Goal: Task Accomplishment & Management: Use online tool/utility

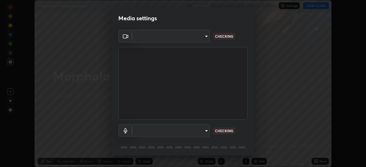
scroll to position [167, 366]
type input "abedebe0d058d4a0c9150841765e58c65a77a18dd04f2ccbe629c89087f5ecea"
click at [204, 127] on body "Erase all Morphology of flowering plants Recording WAS SCHEDULED TO START AT 1:…" at bounding box center [183, 83] width 366 height 167
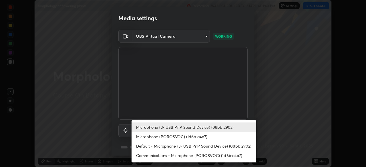
click at [190, 151] on li "Default - Microphone (3- USB PnP Sound Device) (08bb:2902)" at bounding box center [194, 146] width 125 height 9
type input "default"
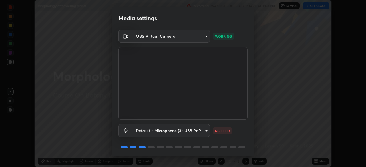
click at [194, 133] on body "Erase all Morphology of flowering plants Recording WAS SCHEDULED TO START AT 1:…" at bounding box center [183, 83] width 366 height 167
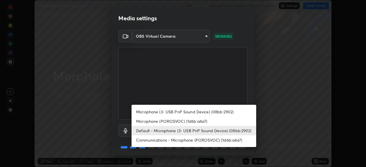
click at [188, 130] on li "Default - Microphone (3- USB PnP Sound Device) (08bb:2902)" at bounding box center [194, 130] width 125 height 9
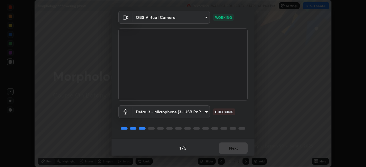
scroll to position [20, 0]
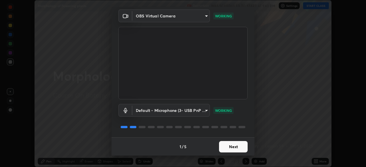
click at [232, 152] on button "Next" at bounding box center [233, 146] width 29 height 11
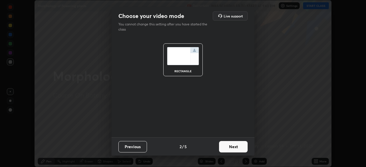
scroll to position [0, 0]
click at [236, 149] on button "Next" at bounding box center [233, 146] width 29 height 11
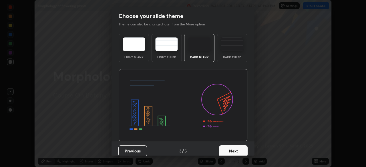
click at [239, 149] on button "Next" at bounding box center [233, 151] width 29 height 11
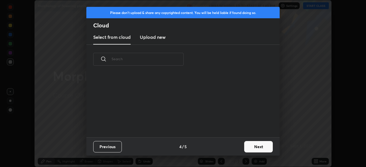
click at [249, 148] on button "Next" at bounding box center [258, 146] width 29 height 11
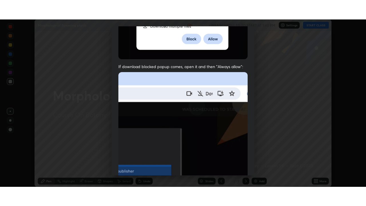
scroll to position [137, 0]
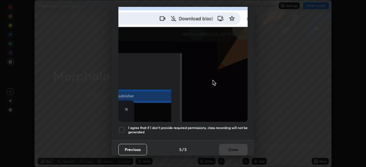
click at [123, 128] on div at bounding box center [121, 130] width 7 height 7
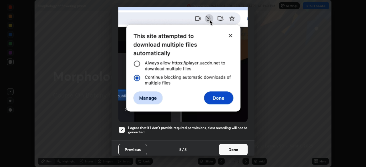
click at [221, 146] on button "Done" at bounding box center [233, 149] width 29 height 11
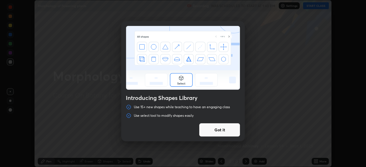
click at [312, 7] on div "Introducing Shapes Library Use 15+ new shapes while teaching to have an engagin…" at bounding box center [183, 83] width 366 height 167
click at [217, 130] on button "Got it" at bounding box center [219, 130] width 41 height 14
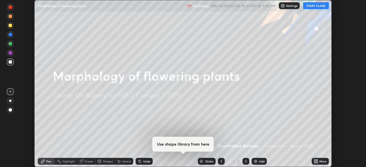
click at [316, 7] on button "START CLASS" at bounding box center [316, 5] width 26 height 7
click at [320, 160] on div "More" at bounding box center [322, 161] width 7 height 3
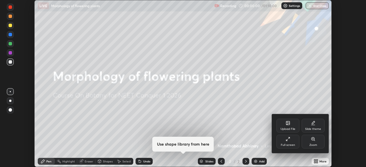
click at [285, 141] on div "Full screen" at bounding box center [287, 142] width 23 height 14
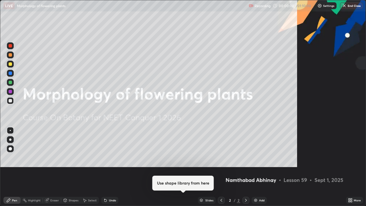
scroll to position [206, 366]
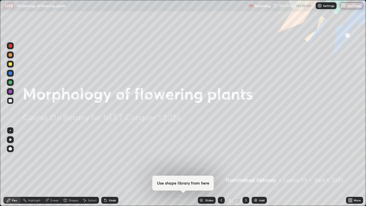
click at [354, 167] on div "More" at bounding box center [357, 200] width 7 height 3
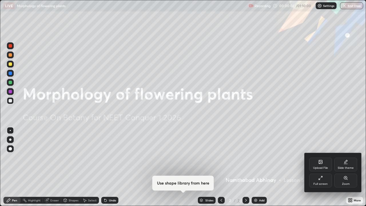
click at [321, 158] on div "Upload File" at bounding box center [320, 165] width 23 height 14
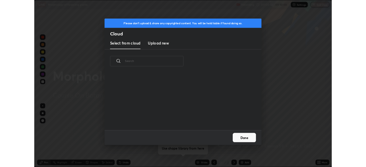
scroll to position [70, 184]
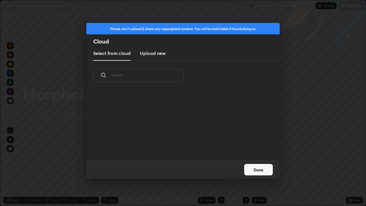
click at [164, 58] on new "Upload new" at bounding box center [153, 53] width 26 height 14
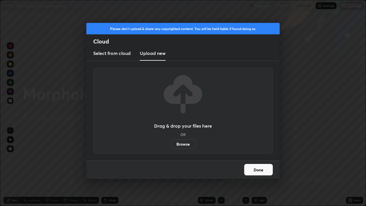
click at [177, 144] on label "Browse" at bounding box center [182, 144] width 25 height 9
click at [170, 144] on input "Browse" at bounding box center [170, 144] width 0 height 9
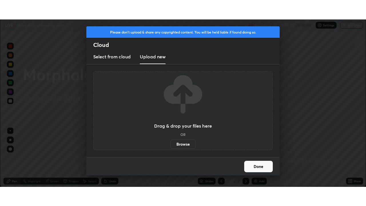
scroll to position [28422, 28224]
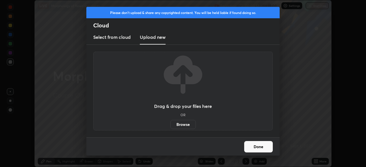
click at [188, 123] on label "Browse" at bounding box center [182, 124] width 25 height 9
click at [170, 123] on input "Browse" at bounding box center [170, 124] width 0 height 9
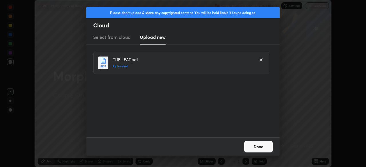
click at [258, 144] on button "Done" at bounding box center [258, 146] width 29 height 11
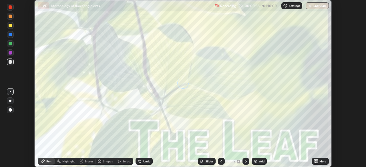
click at [317, 160] on icon at bounding box center [316, 160] width 1 height 1
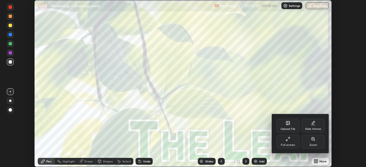
click at [298, 141] on div "Full screen" at bounding box center [287, 142] width 23 height 14
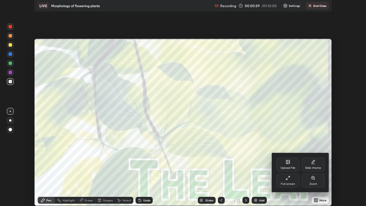
scroll to position [206, 366]
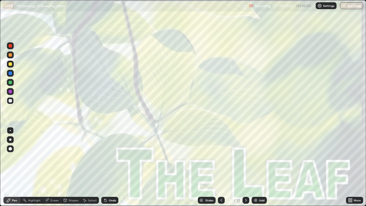
click at [209, 167] on div "Slides" at bounding box center [209, 200] width 8 height 3
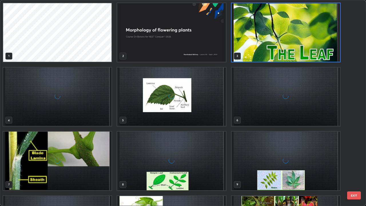
scroll to position [204, 363]
click at [210, 113] on img "grid" at bounding box center [171, 96] width 108 height 59
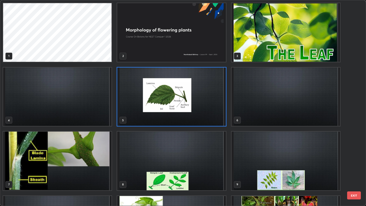
click at [212, 114] on img "grid" at bounding box center [171, 96] width 108 height 59
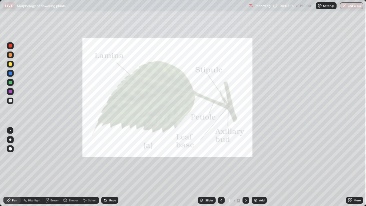
click at [13, 140] on div at bounding box center [10, 139] width 7 height 7
click at [12, 45] on div at bounding box center [10, 45] width 3 height 3
click at [10, 92] on div at bounding box center [10, 91] width 3 height 3
click at [245, 167] on icon at bounding box center [246, 200] width 5 height 5
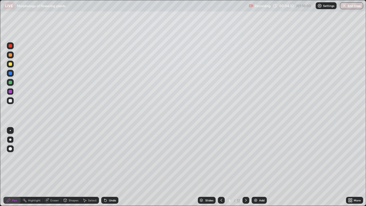
click at [11, 46] on div at bounding box center [10, 45] width 3 height 3
click at [10, 100] on div at bounding box center [10, 100] width 3 height 3
click at [11, 101] on div at bounding box center [10, 100] width 3 height 3
click at [12, 93] on div at bounding box center [10, 91] width 7 height 7
click at [54, 167] on div "Eraser" at bounding box center [54, 200] width 9 height 3
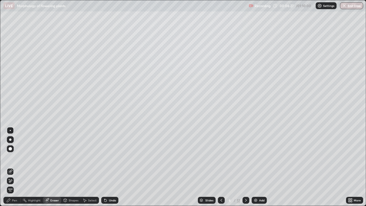
click at [15, 167] on div "Pen" at bounding box center [11, 200] width 17 height 7
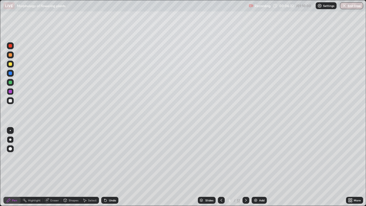
click at [9, 101] on div at bounding box center [10, 100] width 3 height 3
click at [246, 167] on icon at bounding box center [246, 200] width 2 height 3
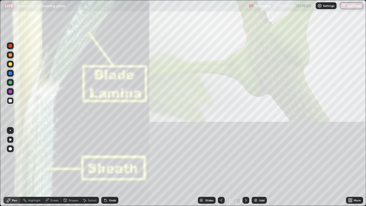
click at [221, 167] on icon at bounding box center [221, 200] width 5 height 5
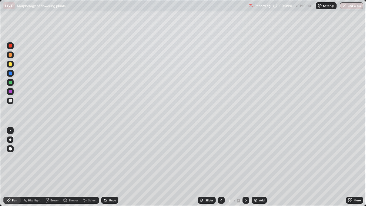
click at [13, 63] on div at bounding box center [10, 64] width 7 height 7
click at [11, 101] on div at bounding box center [10, 100] width 3 height 3
click at [9, 93] on div at bounding box center [10, 91] width 3 height 3
click at [235, 167] on div "6 / 12" at bounding box center [233, 200] width 13 height 5
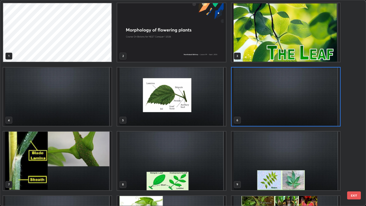
click at [240, 109] on img "grid" at bounding box center [286, 96] width 108 height 59
click at [244, 107] on img "grid" at bounding box center [286, 96] width 108 height 59
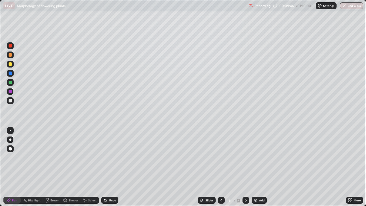
click at [245, 167] on icon at bounding box center [246, 200] width 5 height 5
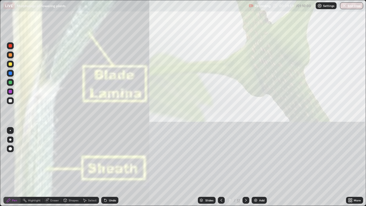
click at [10, 65] on div at bounding box center [10, 63] width 3 height 3
click at [221, 167] on icon at bounding box center [221, 200] width 5 height 5
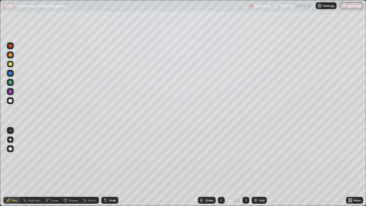
click at [11, 103] on div at bounding box center [10, 100] width 7 height 7
click at [11, 91] on div at bounding box center [10, 91] width 3 height 3
click at [10, 75] on div at bounding box center [10, 72] width 3 height 3
click at [69, 167] on div "Shapes" at bounding box center [70, 200] width 19 height 7
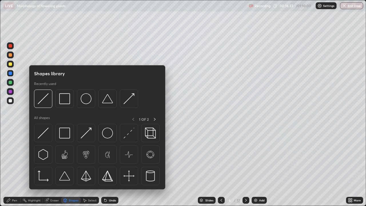
click at [53, 167] on div "Eraser" at bounding box center [54, 200] width 9 height 3
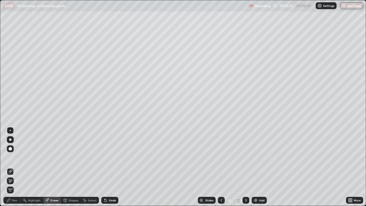
click at [17, 167] on div "Pen" at bounding box center [14, 200] width 5 height 3
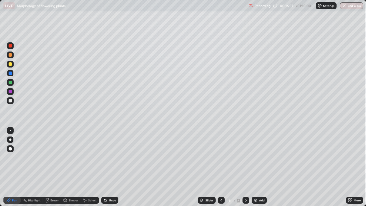
click at [15, 167] on div "Pen" at bounding box center [14, 200] width 5 height 3
click at [357, 167] on div "More" at bounding box center [357, 200] width 7 height 3
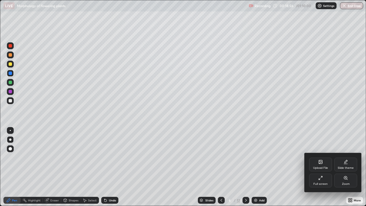
click at [322, 162] on icon at bounding box center [320, 161] width 3 height 3
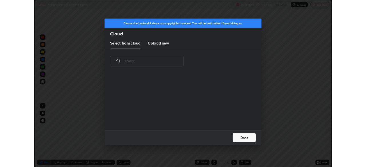
scroll to position [70, 184]
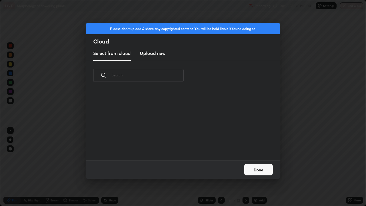
click at [160, 55] on h3 "Upload new" at bounding box center [153, 53] width 26 height 7
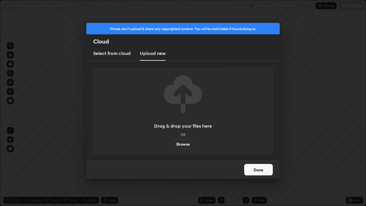
click at [176, 140] on label "Browse" at bounding box center [182, 144] width 25 height 9
click at [170, 140] on input "Browse" at bounding box center [170, 144] width 0 height 9
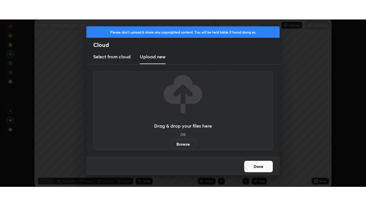
scroll to position [28422, 28224]
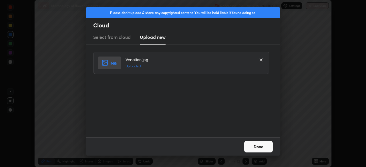
click at [258, 145] on button "Done" at bounding box center [258, 146] width 29 height 11
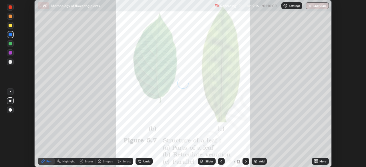
click at [316, 161] on icon at bounding box center [316, 160] width 1 height 1
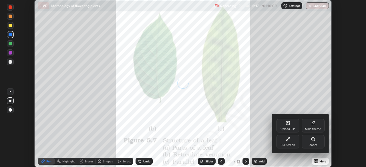
click at [290, 142] on div "Full screen" at bounding box center [287, 142] width 23 height 14
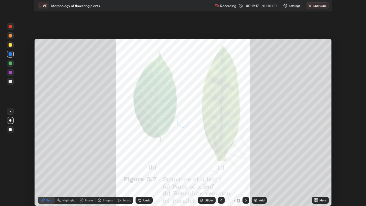
scroll to position [206, 366]
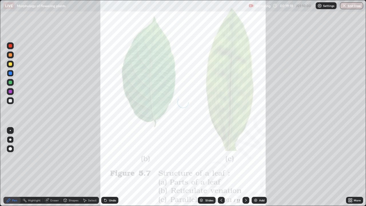
click at [221, 167] on icon at bounding box center [221, 200] width 5 height 5
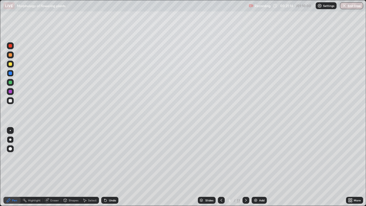
click at [246, 167] on icon at bounding box center [246, 200] width 2 height 3
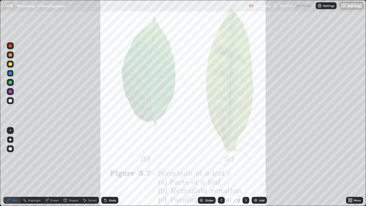
click at [11, 48] on div at bounding box center [10, 45] width 7 height 7
click at [258, 167] on div "Add" at bounding box center [259, 200] width 15 height 7
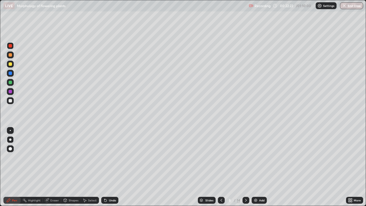
click at [245, 167] on icon at bounding box center [246, 200] width 5 height 5
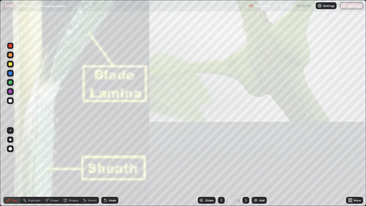
click at [245, 167] on icon at bounding box center [246, 200] width 2 height 3
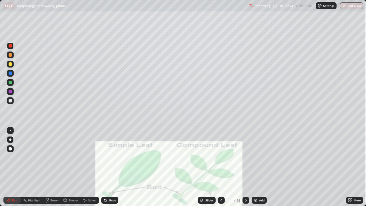
click at [221, 167] on icon at bounding box center [221, 200] width 5 height 5
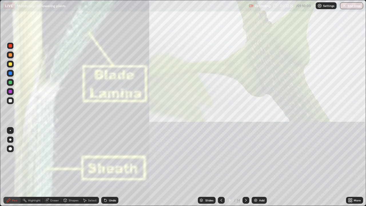
click at [246, 167] on icon at bounding box center [246, 200] width 5 height 5
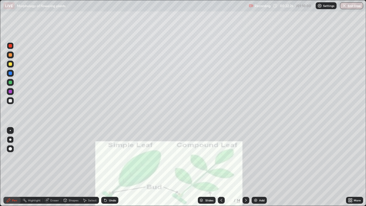
click at [245, 167] on icon at bounding box center [246, 200] width 5 height 5
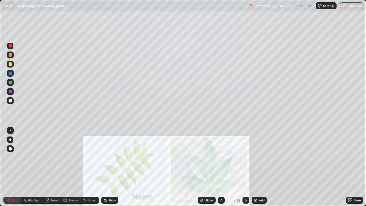
click at [221, 167] on icon at bounding box center [221, 200] width 5 height 5
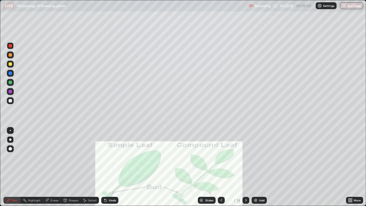
click at [221, 167] on icon at bounding box center [221, 200] width 5 height 5
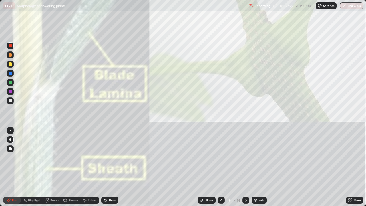
click at [221, 167] on icon at bounding box center [221, 200] width 5 height 5
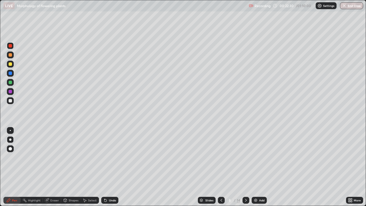
click at [221, 167] on icon at bounding box center [221, 200] width 5 height 5
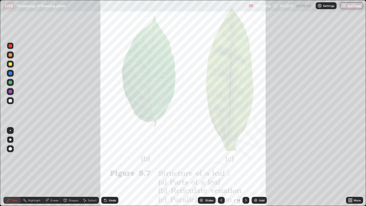
click at [246, 167] on icon at bounding box center [246, 200] width 5 height 5
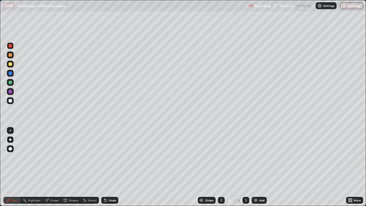
click at [10, 46] on div at bounding box center [10, 45] width 3 height 3
click at [9, 101] on div at bounding box center [10, 100] width 3 height 3
click at [10, 65] on div at bounding box center [10, 63] width 3 height 3
click at [11, 100] on div at bounding box center [10, 100] width 3 height 3
click at [10, 92] on div at bounding box center [10, 91] width 3 height 3
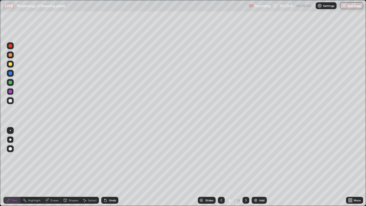
click at [11, 103] on div at bounding box center [10, 100] width 7 height 7
click at [10, 91] on div at bounding box center [10, 91] width 3 height 3
click at [247, 167] on div at bounding box center [245, 200] width 7 height 7
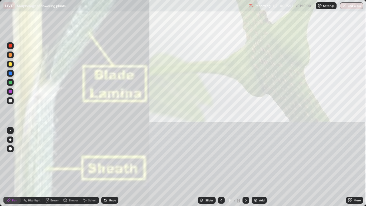
click at [243, 167] on div at bounding box center [245, 200] width 7 height 7
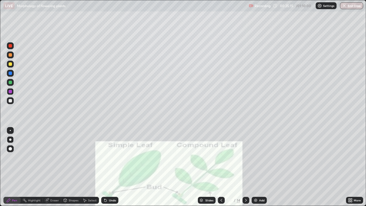
click at [10, 46] on div at bounding box center [10, 45] width 3 height 3
click at [13, 100] on div at bounding box center [10, 100] width 7 height 7
click at [10, 46] on div at bounding box center [10, 45] width 3 height 3
click at [245, 167] on icon at bounding box center [246, 200] width 5 height 5
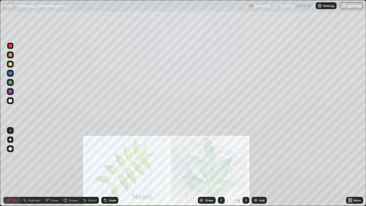
click at [96, 167] on div "Select" at bounding box center [90, 199] width 18 height 11
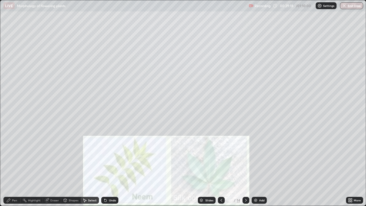
click at [97, 167] on div "0 ° Undo Copy Duplicate Duplicate to new slide Delete" at bounding box center [182, 102] width 365 height 205
click at [0, 0] on button "Copy" at bounding box center [0, 0] width 0 height 0
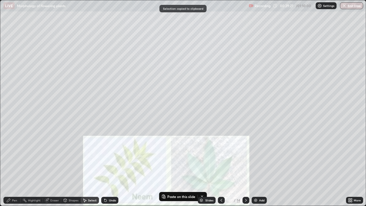
click at [115, 152] on div "0 ° Undo Copy Paste here Duplicate Duplicate to new slide Delete" at bounding box center [182, 102] width 365 height 205
click at [220, 167] on icon at bounding box center [221, 200] width 5 height 5
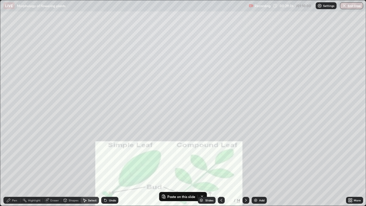
click at [51, 167] on div "Eraser" at bounding box center [54, 200] width 9 height 3
click at [11, 167] on div "Pen" at bounding box center [11, 200] width 17 height 7
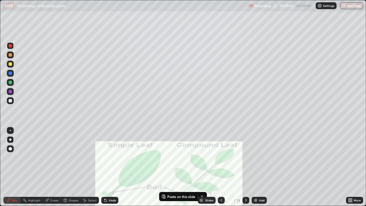
click at [10, 62] on div at bounding box center [10, 64] width 7 height 7
click at [11, 101] on div at bounding box center [10, 100] width 3 height 3
click at [50, 167] on div "Eraser" at bounding box center [54, 200] width 9 height 3
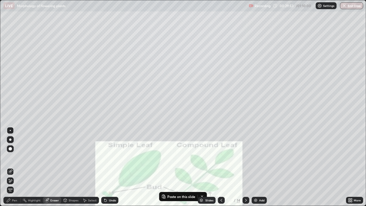
click at [11, 167] on div "Pen" at bounding box center [11, 200] width 17 height 7
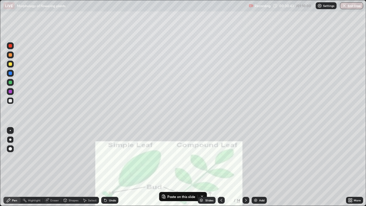
click at [9, 56] on div at bounding box center [10, 54] width 3 height 3
click at [9, 47] on div at bounding box center [10, 45] width 3 height 3
click at [9, 101] on div at bounding box center [10, 100] width 3 height 3
click at [8, 89] on div at bounding box center [10, 91] width 7 height 7
click at [245, 167] on icon at bounding box center [246, 200] width 5 height 5
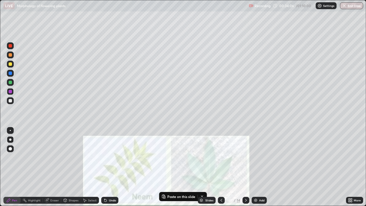
click at [10, 46] on div at bounding box center [10, 45] width 3 height 3
click at [9, 101] on div at bounding box center [10, 100] width 3 height 3
click at [47, 167] on icon at bounding box center [47, 200] width 4 height 4
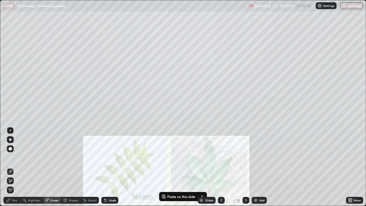
click at [13, 167] on div "Pen" at bounding box center [11, 200] width 17 height 7
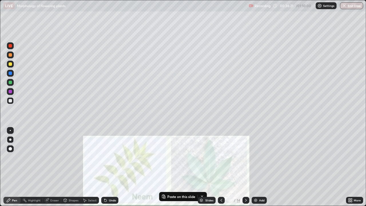
click at [48, 167] on icon at bounding box center [47, 200] width 4 height 4
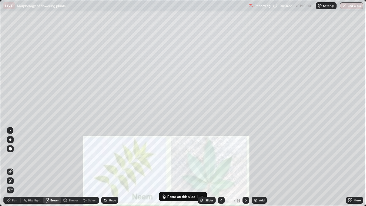
click at [13, 167] on div "Pen" at bounding box center [11, 200] width 17 height 7
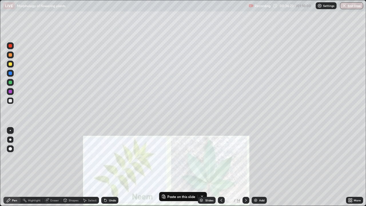
click at [13, 167] on div "Pen" at bounding box center [11, 200] width 17 height 7
click at [11, 92] on div at bounding box center [10, 91] width 3 height 3
click at [10, 65] on div at bounding box center [10, 63] width 3 height 3
click at [9, 102] on div at bounding box center [10, 100] width 3 height 3
click at [52, 167] on div "Eraser" at bounding box center [54, 200] width 9 height 3
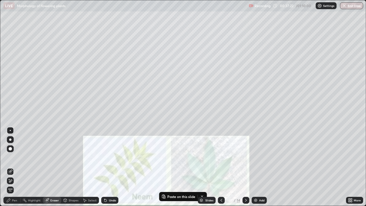
click at [16, 167] on div "Pen" at bounding box center [14, 200] width 5 height 3
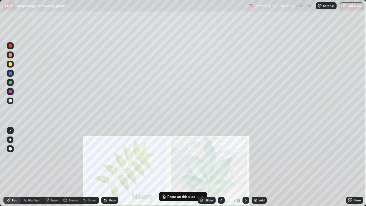
click at [11, 63] on div at bounding box center [10, 63] width 3 height 3
click at [246, 167] on div at bounding box center [245, 200] width 7 height 7
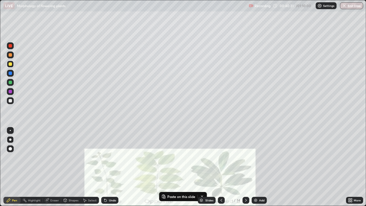
click at [10, 45] on div at bounding box center [10, 45] width 3 height 3
click at [12, 99] on div at bounding box center [10, 100] width 3 height 3
click at [13, 65] on div at bounding box center [10, 64] width 7 height 7
click at [9, 46] on div at bounding box center [10, 45] width 3 height 3
click at [9, 65] on div at bounding box center [10, 63] width 3 height 3
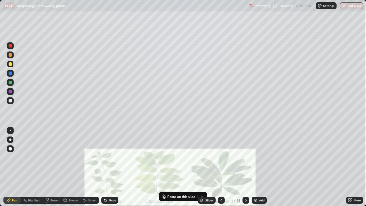
click at [13, 93] on div at bounding box center [10, 91] width 7 height 7
click at [10, 83] on div at bounding box center [10, 82] width 3 height 3
click at [10, 101] on div at bounding box center [10, 100] width 3 height 3
click at [11, 64] on div at bounding box center [10, 63] width 3 height 3
click at [9, 90] on div at bounding box center [10, 91] width 3 height 3
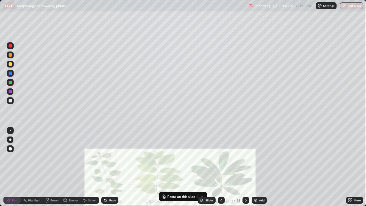
click at [11, 83] on div at bounding box center [10, 82] width 3 height 3
click at [11, 65] on div at bounding box center [10, 63] width 3 height 3
click at [10, 91] on div at bounding box center [10, 91] width 3 height 3
click at [11, 82] on div at bounding box center [10, 82] width 3 height 3
click at [11, 65] on div at bounding box center [10, 63] width 3 height 3
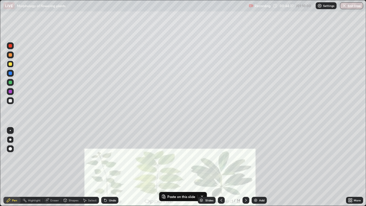
click at [10, 101] on div at bounding box center [10, 100] width 3 height 3
click at [48, 167] on icon at bounding box center [47, 200] width 4 height 4
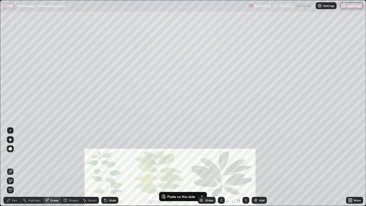
click at [12, 167] on div "Pen" at bounding box center [11, 200] width 17 height 7
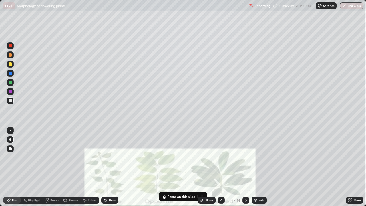
click at [9, 92] on div at bounding box center [10, 91] width 3 height 3
click at [53, 167] on div "Eraser" at bounding box center [54, 200] width 9 height 3
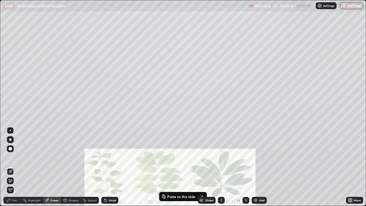
click at [11, 167] on div "Pen" at bounding box center [11, 200] width 17 height 7
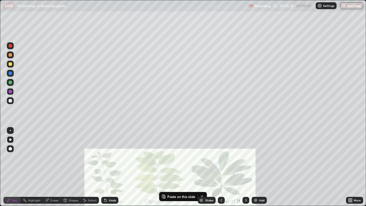
click at [11, 101] on div at bounding box center [10, 100] width 3 height 3
click at [11, 92] on div at bounding box center [10, 91] width 3 height 3
click at [11, 101] on div at bounding box center [10, 100] width 3 height 3
click at [10, 84] on div at bounding box center [10, 82] width 7 height 7
click at [11, 92] on div at bounding box center [10, 91] width 3 height 3
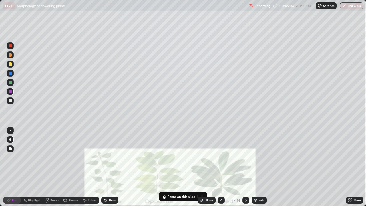
click at [11, 103] on div at bounding box center [10, 100] width 7 height 7
click at [56, 167] on div "Eraser" at bounding box center [54, 200] width 9 height 3
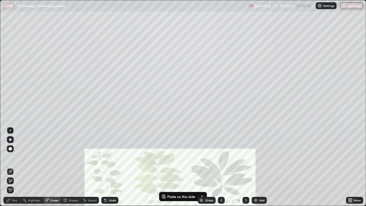
click at [20, 167] on div "Pen" at bounding box center [11, 200] width 17 height 7
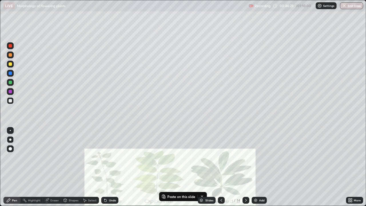
click at [10, 90] on div at bounding box center [10, 91] width 3 height 3
click at [246, 167] on icon at bounding box center [246, 200] width 5 height 5
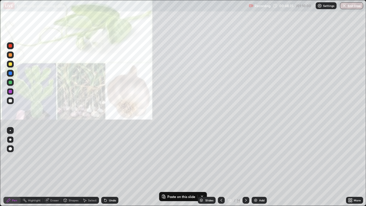
click at [221, 167] on icon at bounding box center [221, 200] width 5 height 5
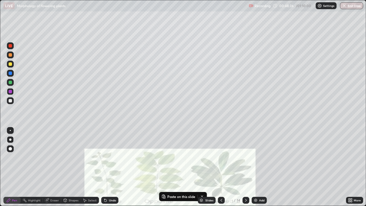
click at [260, 167] on div "Add" at bounding box center [261, 200] width 5 height 3
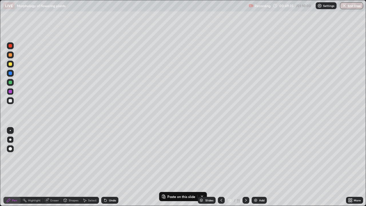
click at [11, 46] on div at bounding box center [10, 45] width 3 height 3
click at [10, 103] on div at bounding box center [10, 100] width 7 height 7
click at [11, 64] on div at bounding box center [10, 63] width 3 height 3
click at [10, 100] on div at bounding box center [10, 100] width 3 height 3
click at [12, 92] on div at bounding box center [10, 91] width 3 height 3
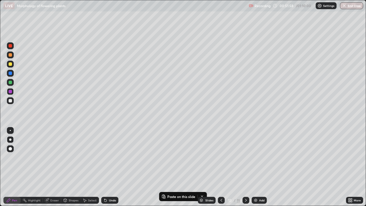
click at [10, 64] on div at bounding box center [10, 63] width 3 height 3
click at [11, 92] on div at bounding box center [10, 91] width 3 height 3
click at [245, 167] on icon at bounding box center [246, 200] width 5 height 5
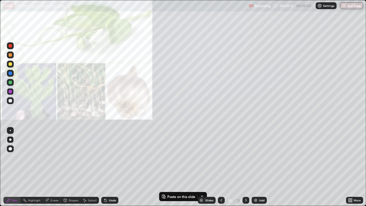
click at [11, 46] on div at bounding box center [10, 45] width 3 height 3
click at [53, 167] on div "Eraser" at bounding box center [54, 200] width 9 height 3
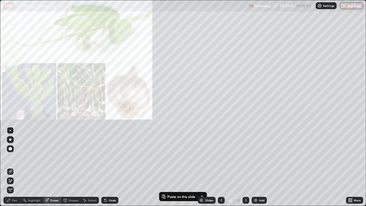
click at [17, 167] on div "Pen" at bounding box center [11, 200] width 17 height 7
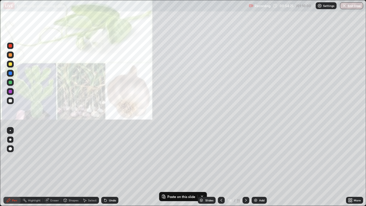
click at [49, 167] on div "Eraser" at bounding box center [52, 200] width 18 height 7
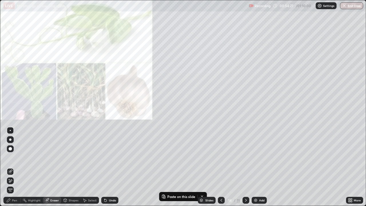
click at [15, 167] on div "Pen" at bounding box center [14, 200] width 5 height 3
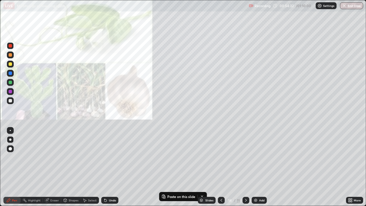
click at [9, 102] on div at bounding box center [10, 100] width 3 height 3
click at [10, 63] on div at bounding box center [10, 63] width 3 height 3
click at [9, 91] on div at bounding box center [10, 91] width 3 height 3
click at [9, 83] on div at bounding box center [10, 82] width 3 height 3
click at [9, 46] on div at bounding box center [10, 45] width 3 height 3
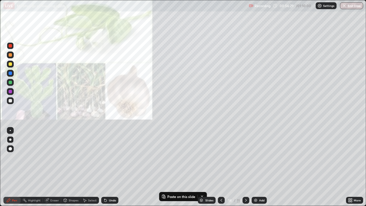
click at [12, 103] on div at bounding box center [10, 100] width 7 height 7
click at [10, 101] on div at bounding box center [10, 100] width 3 height 3
click at [11, 66] on div at bounding box center [10, 64] width 7 height 7
click at [9, 47] on div at bounding box center [10, 45] width 3 height 3
click at [10, 83] on div at bounding box center [10, 82] width 3 height 3
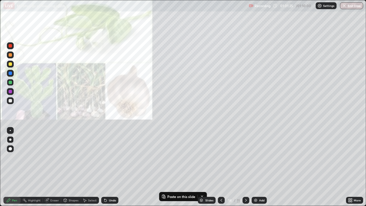
click at [13, 48] on div at bounding box center [10, 45] width 7 height 9
click at [10, 101] on div at bounding box center [10, 100] width 3 height 3
click at [10, 65] on div at bounding box center [10, 63] width 3 height 3
click at [245, 167] on icon at bounding box center [246, 200] width 5 height 5
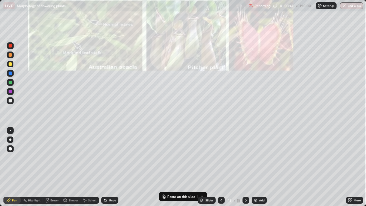
click at [11, 47] on div at bounding box center [10, 45] width 3 height 3
click at [9, 65] on div at bounding box center [10, 63] width 3 height 3
click at [9, 102] on div at bounding box center [10, 100] width 7 height 7
click at [10, 67] on div at bounding box center [10, 64] width 7 height 7
click at [11, 47] on div at bounding box center [10, 45] width 3 height 3
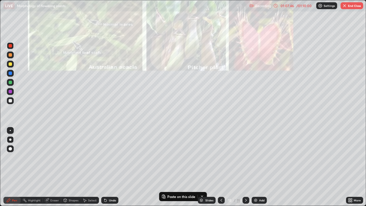
click at [10, 101] on div at bounding box center [10, 100] width 3 height 3
click at [11, 64] on div at bounding box center [10, 63] width 3 height 3
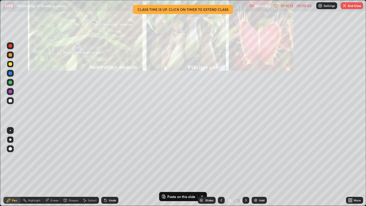
click at [355, 7] on button "End Class" at bounding box center [352, 5] width 23 height 7
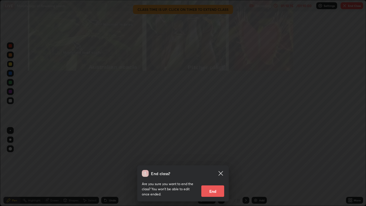
click at [219, 167] on button "End" at bounding box center [212, 190] width 23 height 11
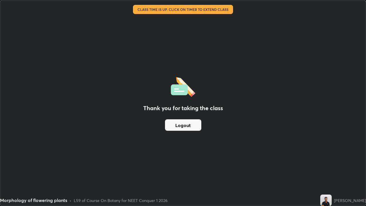
click at [194, 126] on button "Logout" at bounding box center [183, 124] width 36 height 11
